Goal: Task Accomplishment & Management: Complete application form

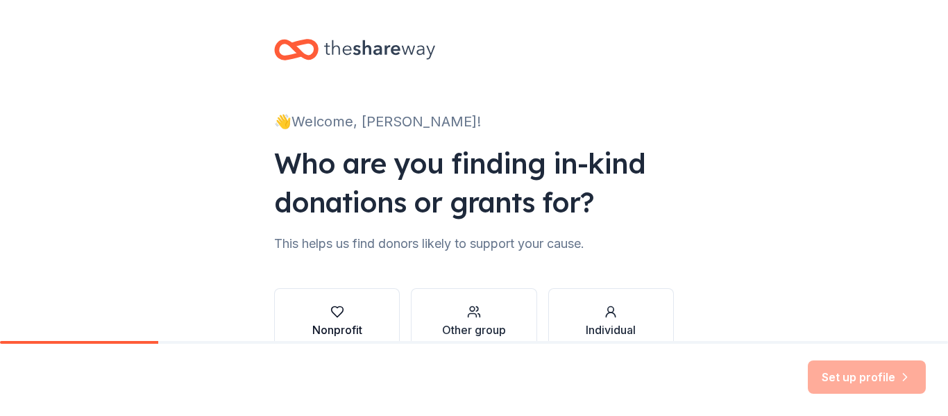
click at [336, 311] on icon "button" at bounding box center [337, 312] width 14 height 14
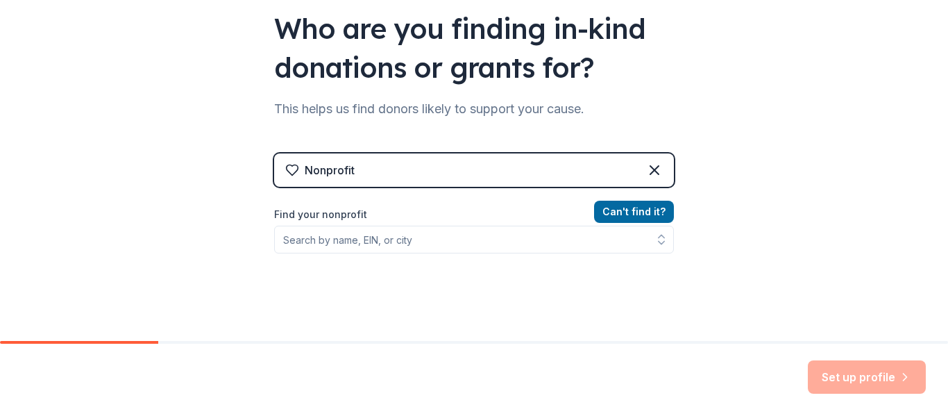
scroll to position [139, 0]
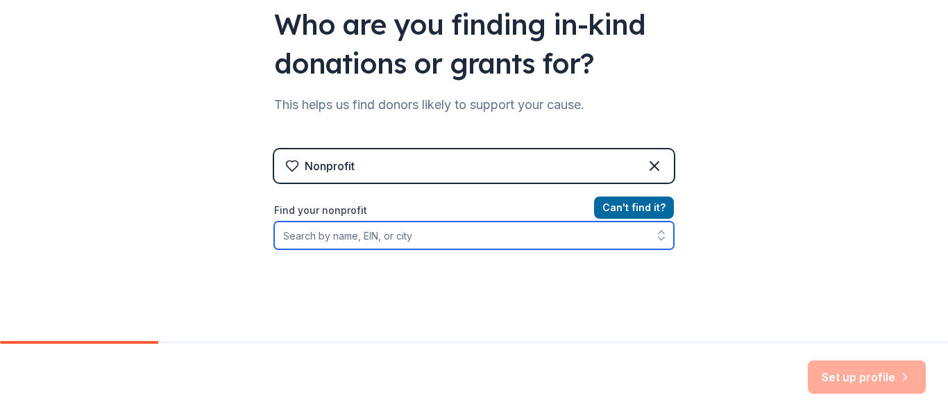
click at [390, 237] on input "Find your nonprofit" at bounding box center [474, 235] width 400 height 28
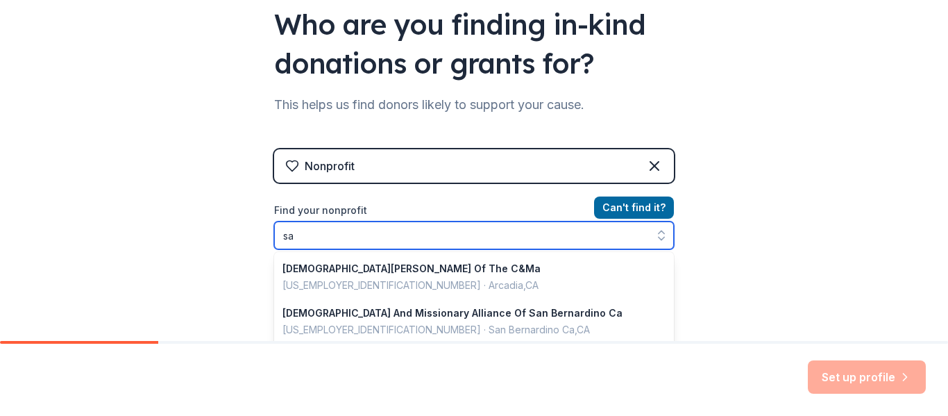
type input "s"
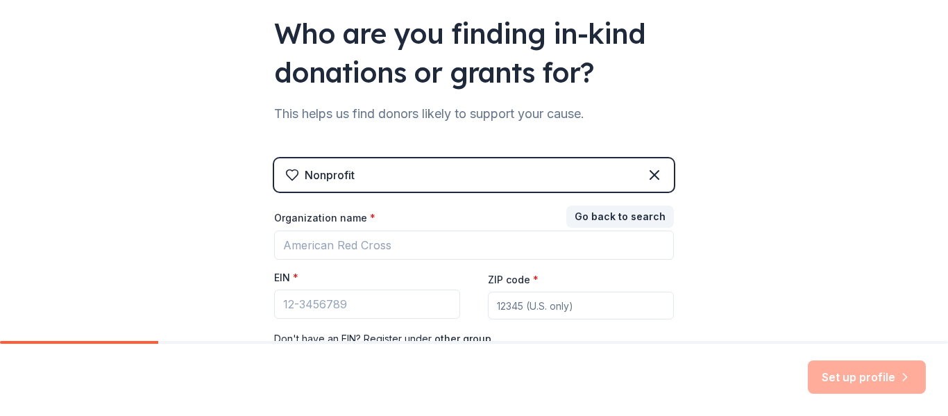
scroll to position [0, 0]
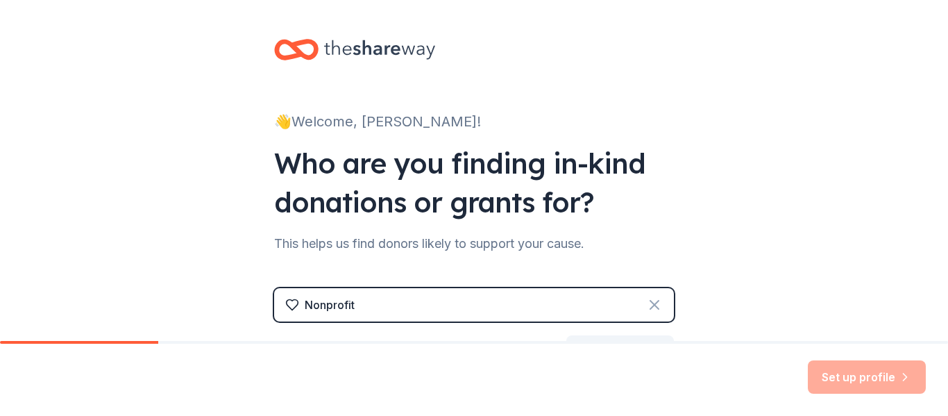
click at [648, 301] on icon at bounding box center [654, 304] width 17 height 17
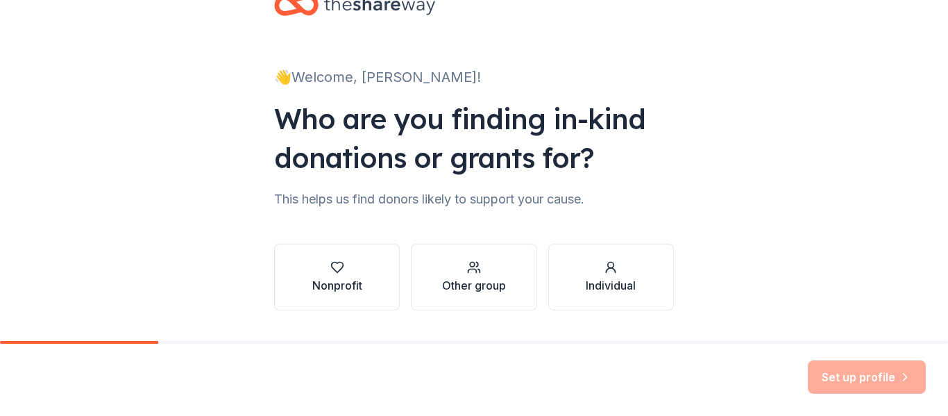
scroll to position [81, 0]
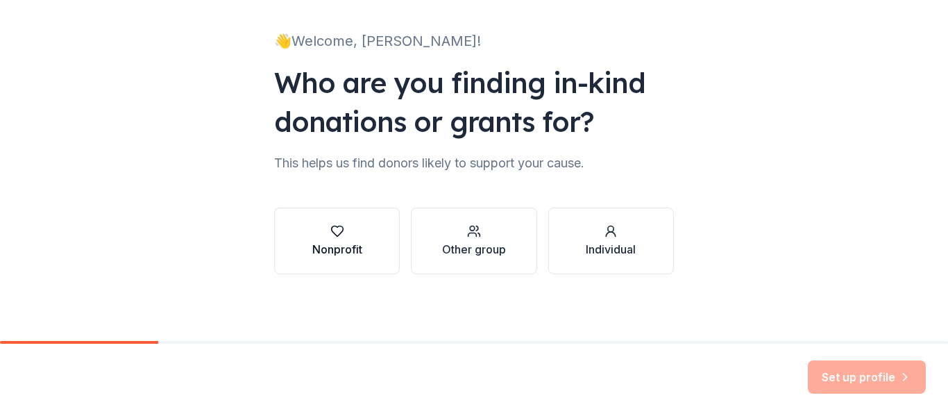
click at [375, 232] on button "Nonprofit" at bounding box center [337, 241] width 126 height 67
